Goal: Information Seeking & Learning: Check status

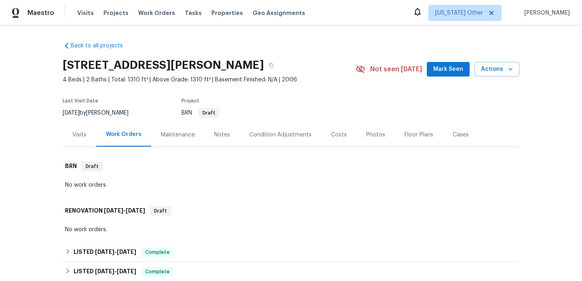
scroll to position [55, 0]
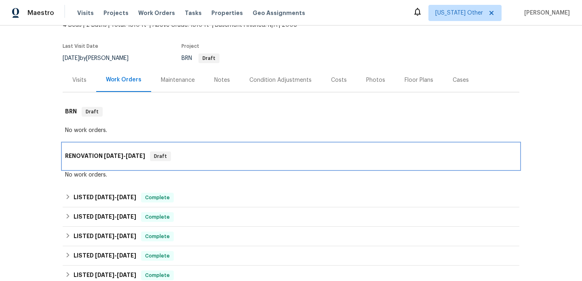
click at [225, 159] on div "RENOVATION [DATE] - [DATE] Draft" at bounding box center [291, 156] width 452 height 10
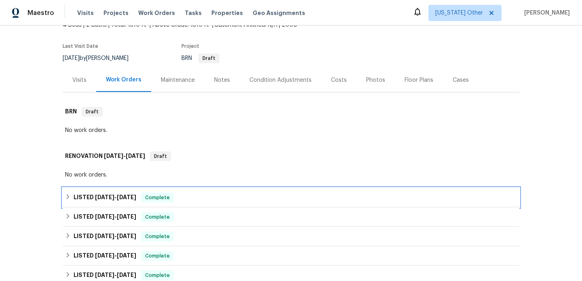
click at [220, 195] on div "LISTED [DATE] - [DATE] Complete" at bounding box center [291, 197] width 452 height 10
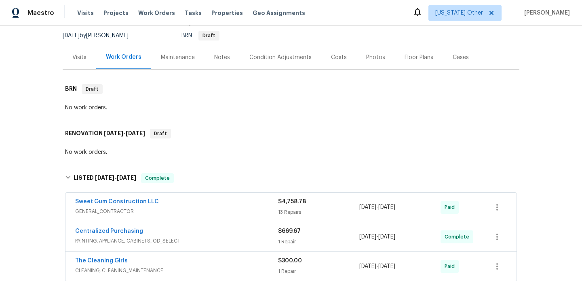
click at [221, 205] on div "Sweet Gum Construction LLC" at bounding box center [176, 202] width 203 height 10
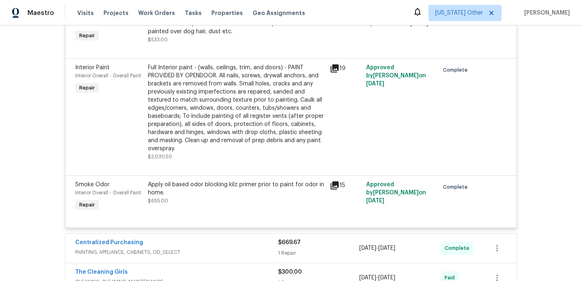
scroll to position [949, 0]
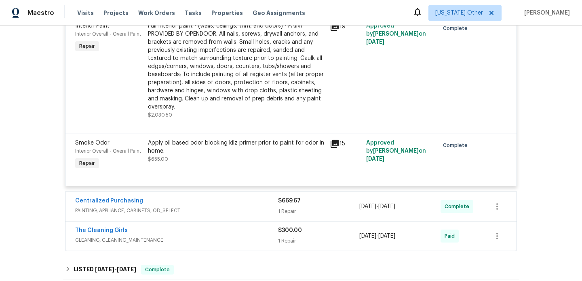
click at [221, 205] on div "Centralized Purchasing" at bounding box center [176, 202] width 203 height 10
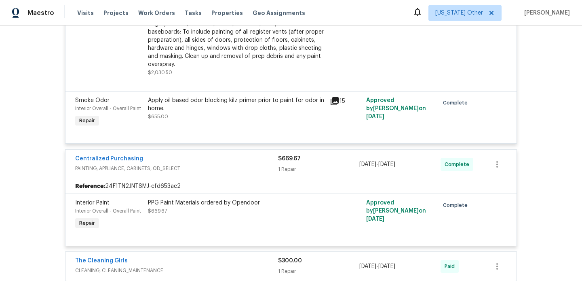
scroll to position [1041, 0]
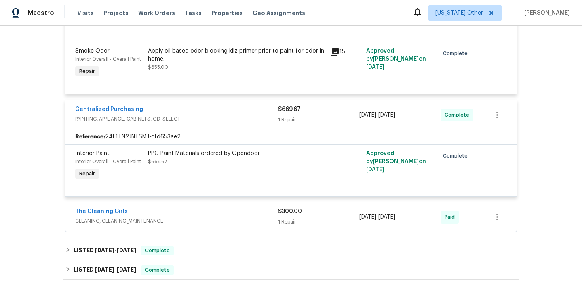
click at [222, 220] on span "CLEANING, CLEANING_MAINTENANCE" at bounding box center [176, 221] width 203 height 8
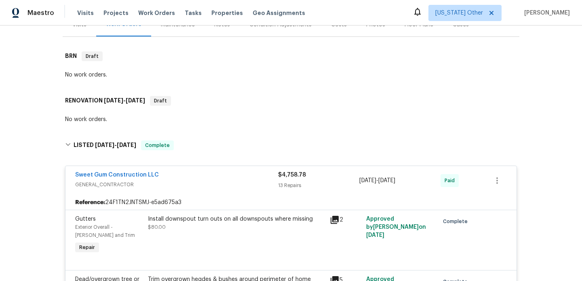
scroll to position [0, 0]
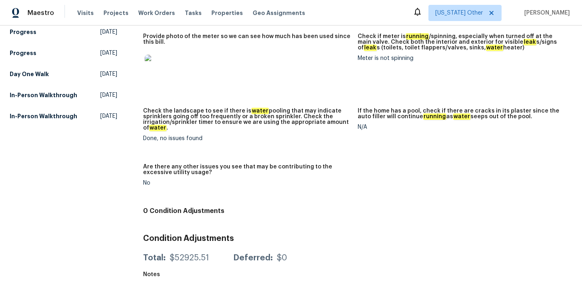
scroll to position [257, 0]
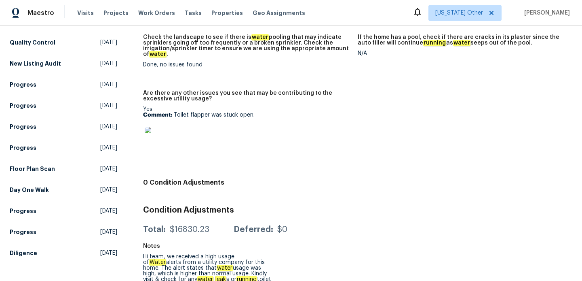
scroll to position [302, 0]
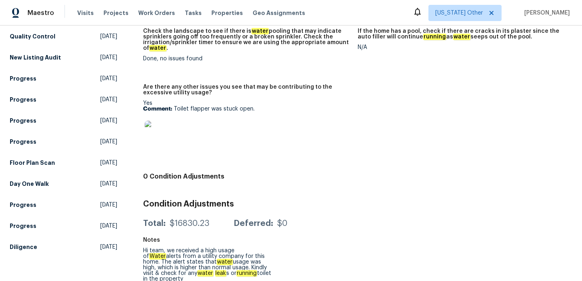
click at [160, 129] on img at bounding box center [158, 133] width 26 height 26
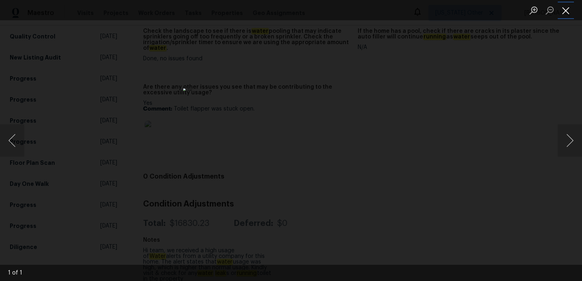
click at [571, 10] on button "Close lightbox" at bounding box center [566, 10] width 16 height 14
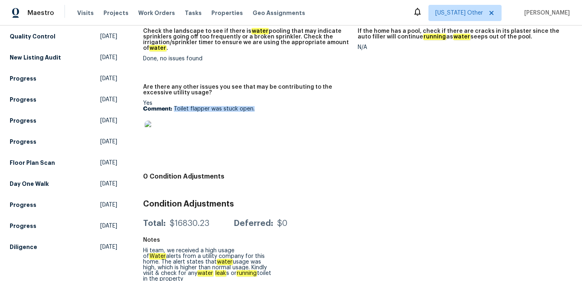
drag, startPoint x: 173, startPoint y: 101, endPoint x: 264, endPoint y: 100, distance: 91.4
click at [266, 106] on p "Comment: Toilet flapper was stuck open." at bounding box center [247, 109] width 208 height 6
copy p "Toilet flapper was stuck open."
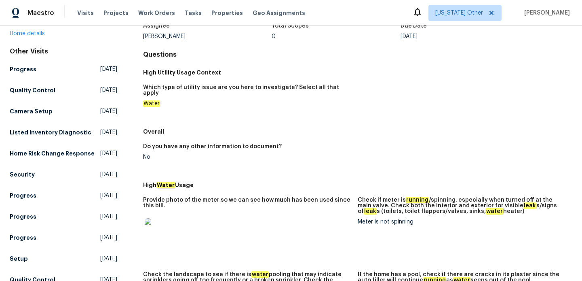
scroll to position [0, 0]
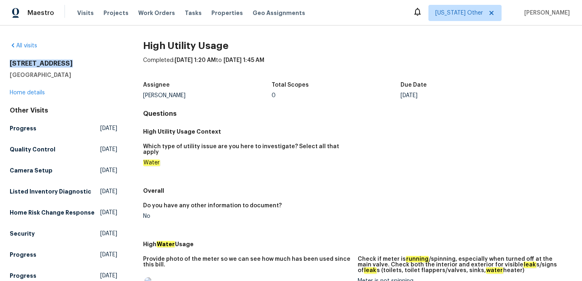
drag, startPoint x: 64, startPoint y: 65, endPoint x: 2, endPoint y: 65, distance: 62.7
click at [2, 65] on div "All visits 3309 Red Oak Cir N Burnsville, MN 55337 Home details Other Visits Pr…" at bounding box center [291, 152] width 582 height 255
copy h2 "3309 Red Oak Cir"
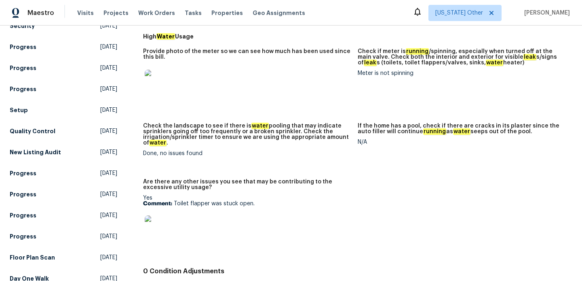
scroll to position [253, 0]
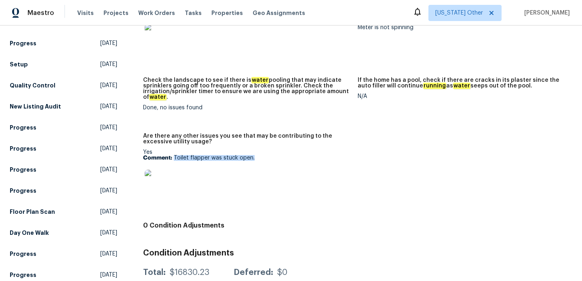
drag, startPoint x: 173, startPoint y: 151, endPoint x: 279, endPoint y: 151, distance: 105.1
click at [279, 155] on p "Comment: Toilet flapper was stuck open." at bounding box center [247, 158] width 208 height 6
copy p "Toilet flapper was stuck open."
